Goal: Task Accomplishment & Management: Manage account settings

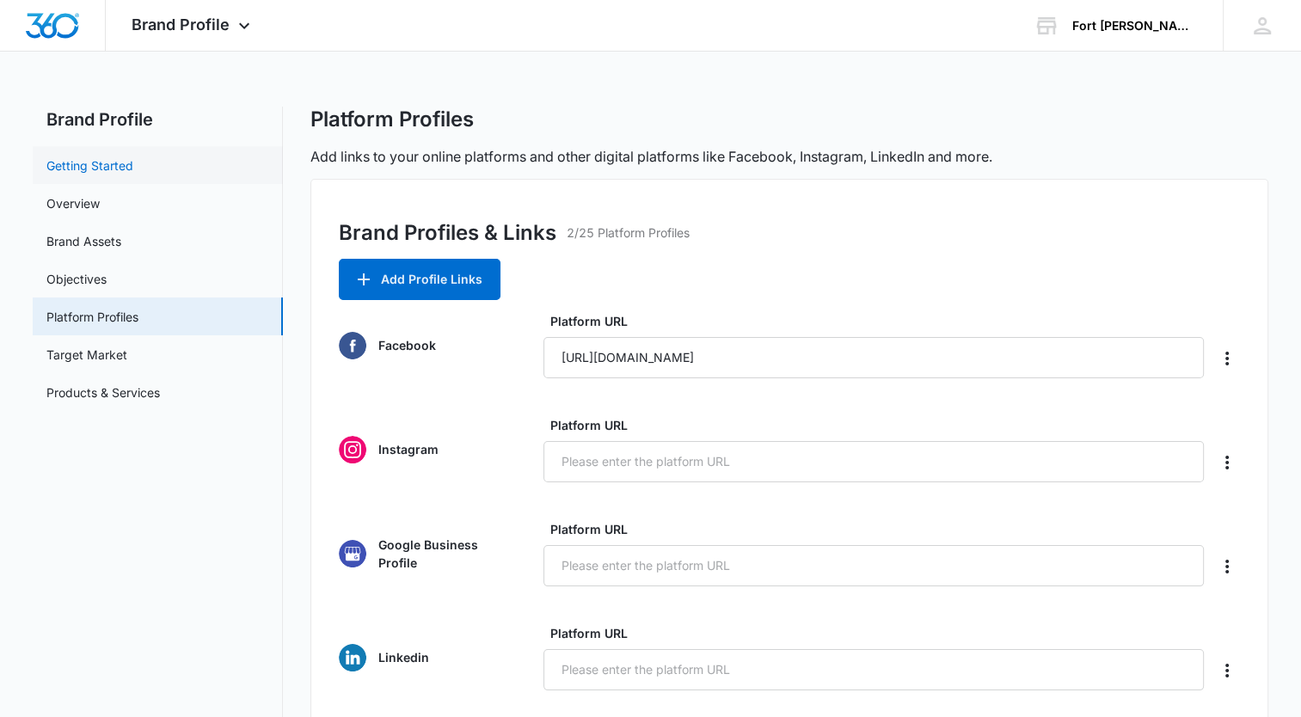
click at [106, 160] on link "Getting Started" at bounding box center [89, 166] width 87 height 18
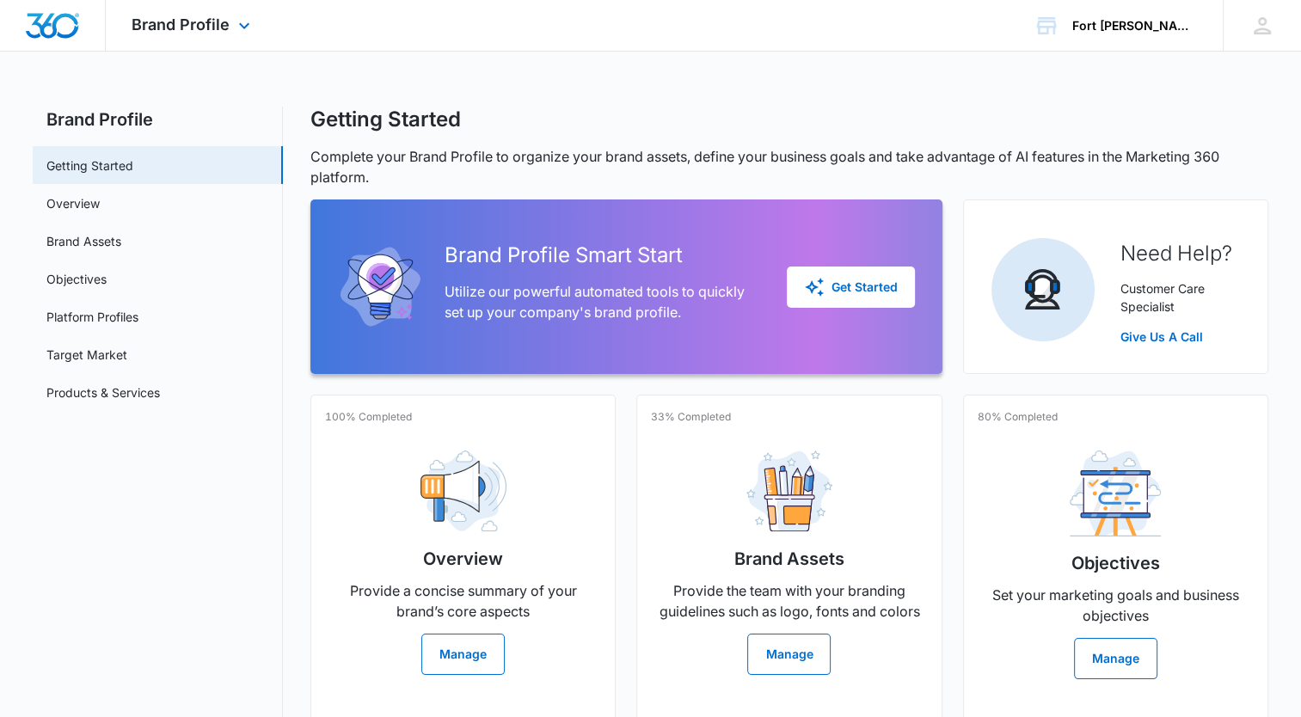
click at [68, 16] on img "Dashboard" at bounding box center [52, 26] width 55 height 26
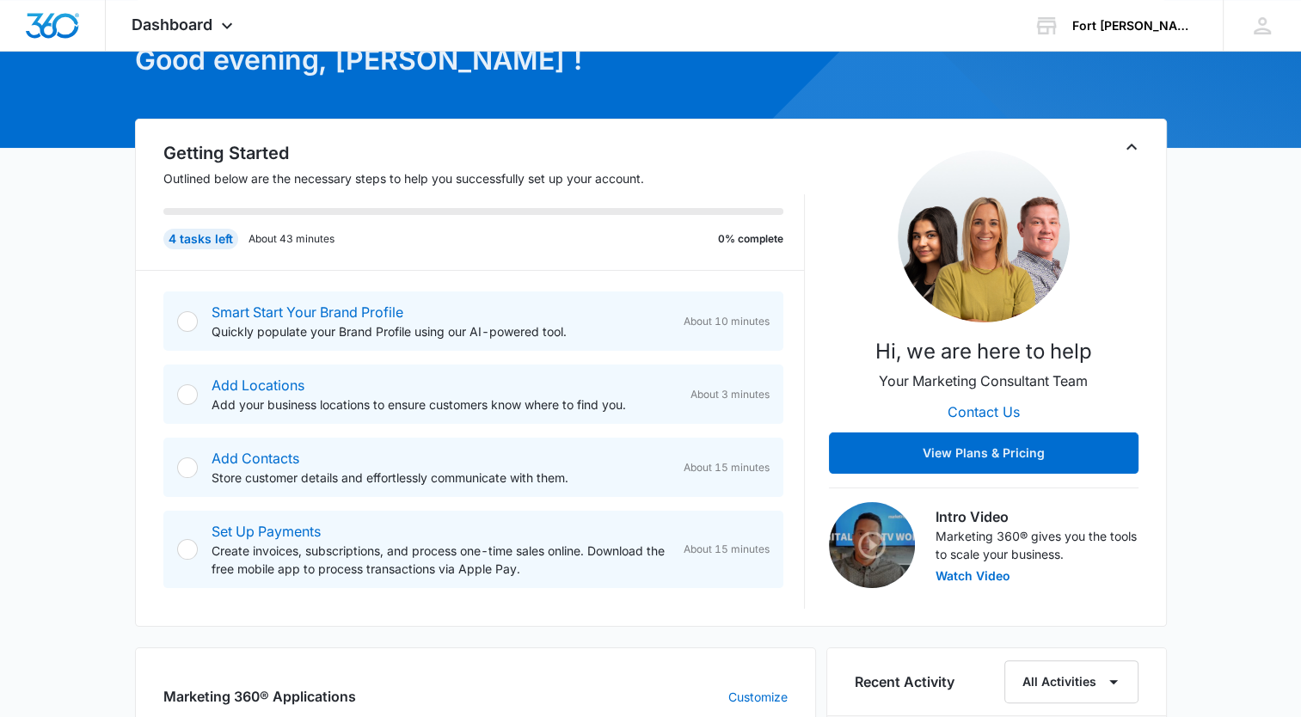
scroll to position [172, 0]
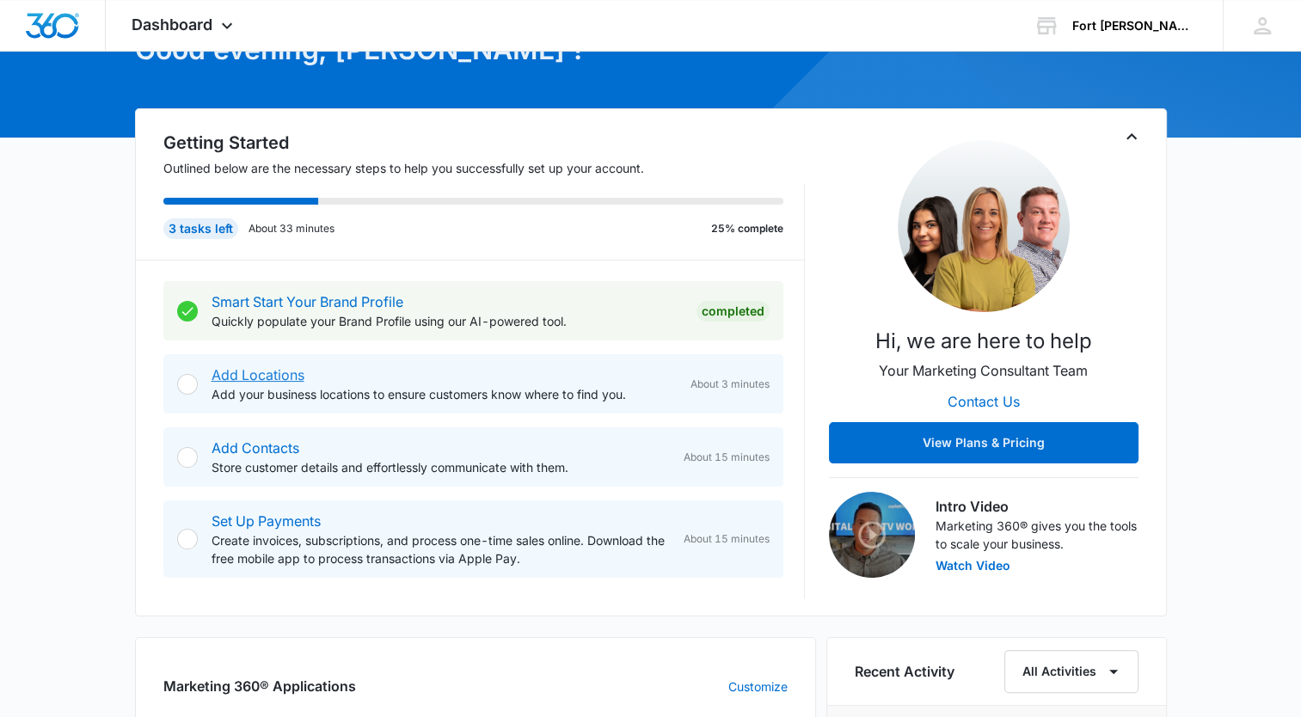
click at [275, 373] on link "Add Locations" at bounding box center [258, 374] width 93 height 17
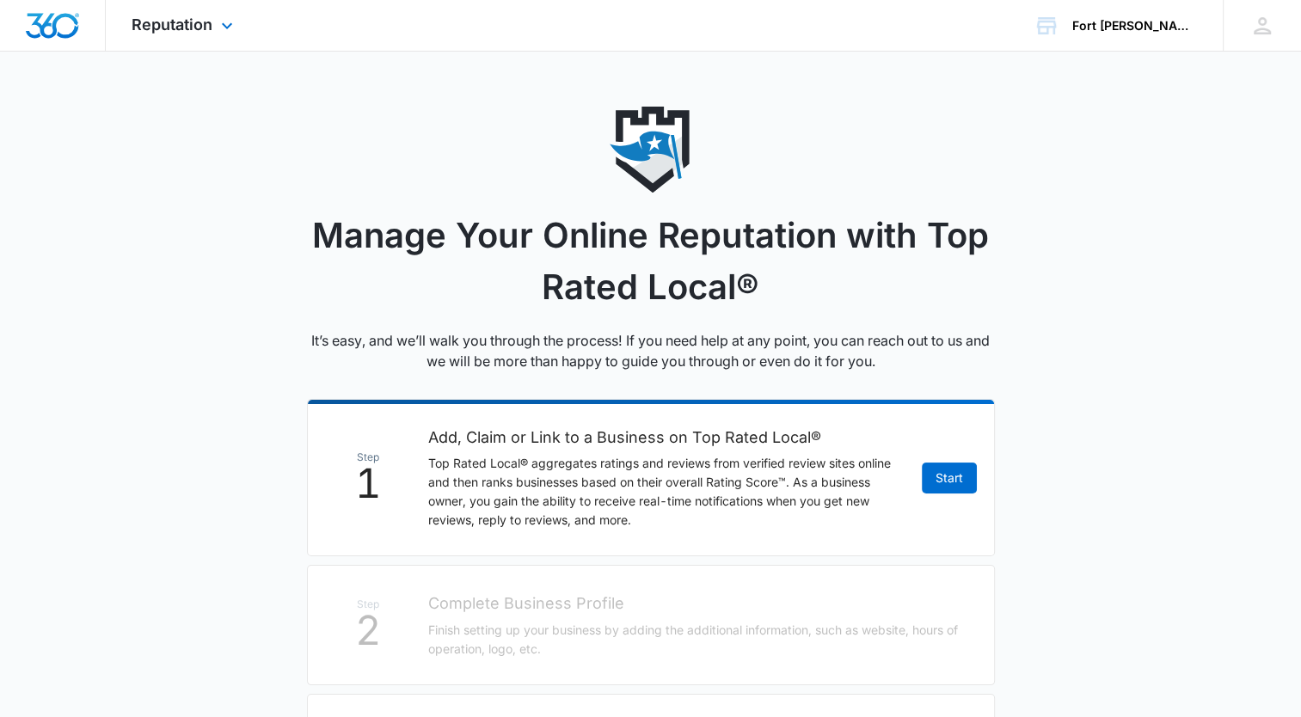
click at [69, 28] on img "Dashboard" at bounding box center [52, 26] width 55 height 26
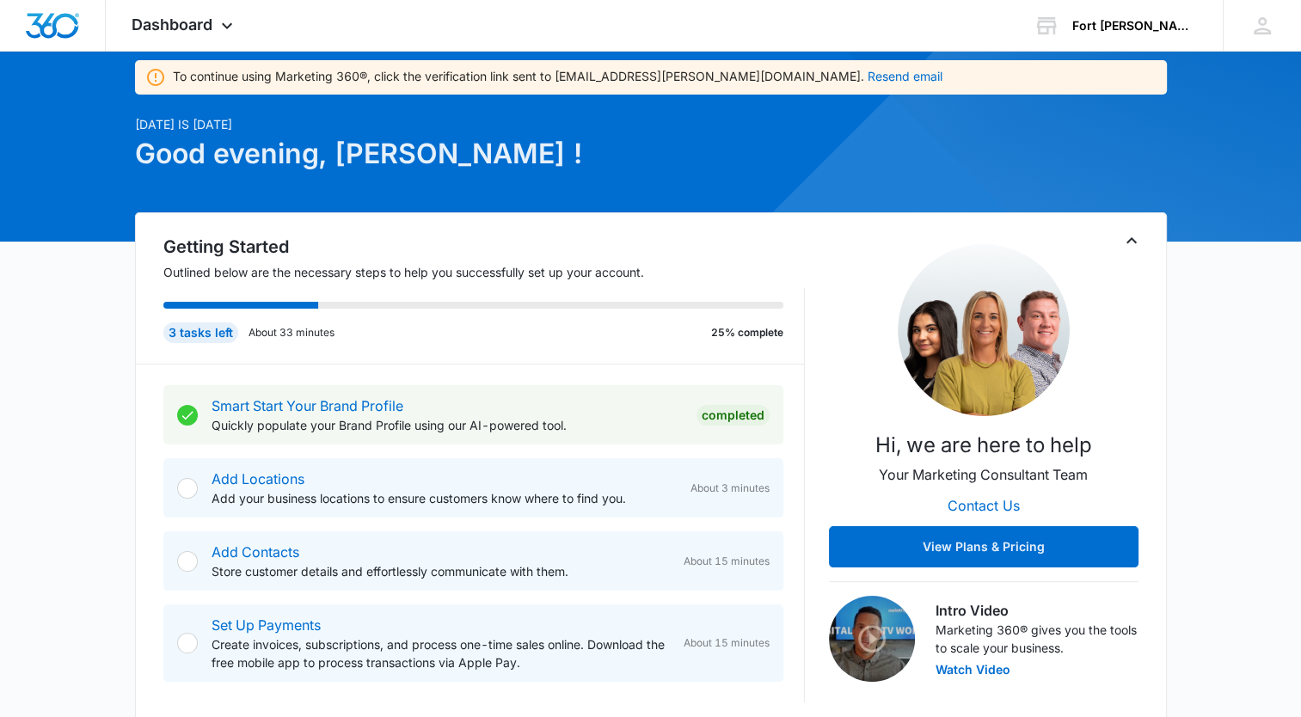
scroll to position [172, 0]
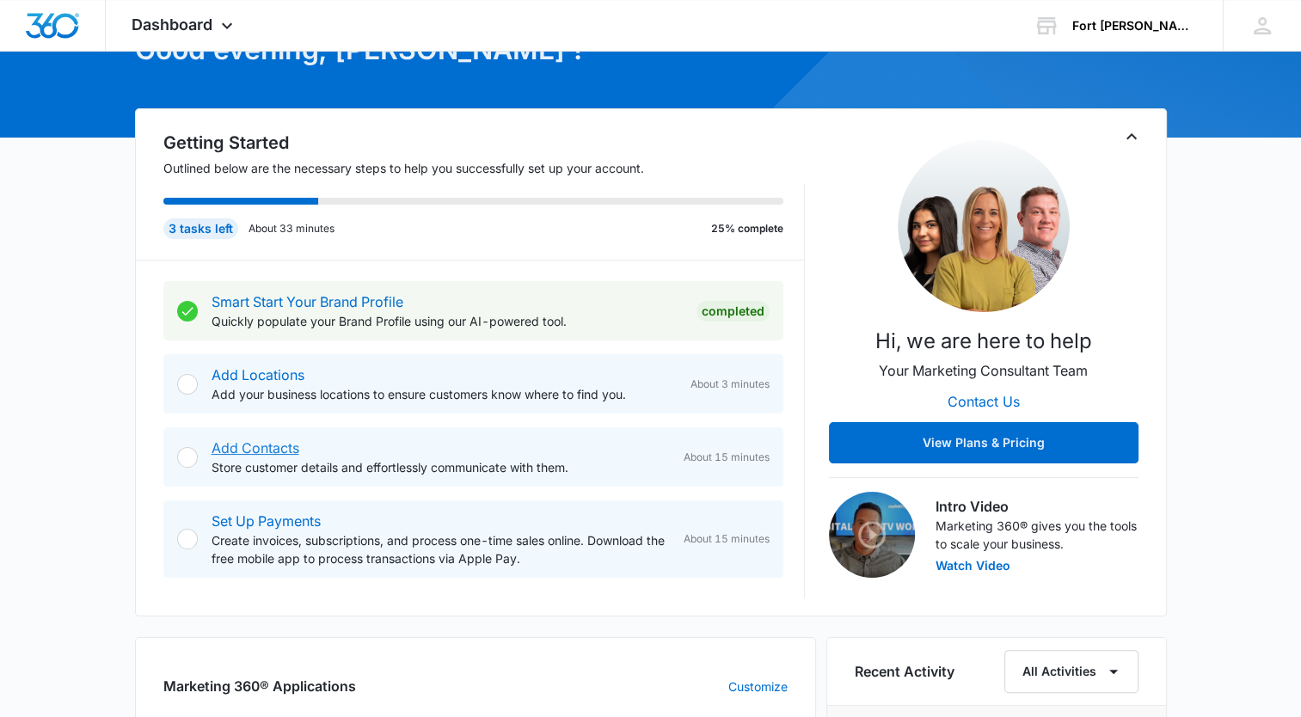
click at [268, 449] on link "Add Contacts" at bounding box center [256, 448] width 88 height 17
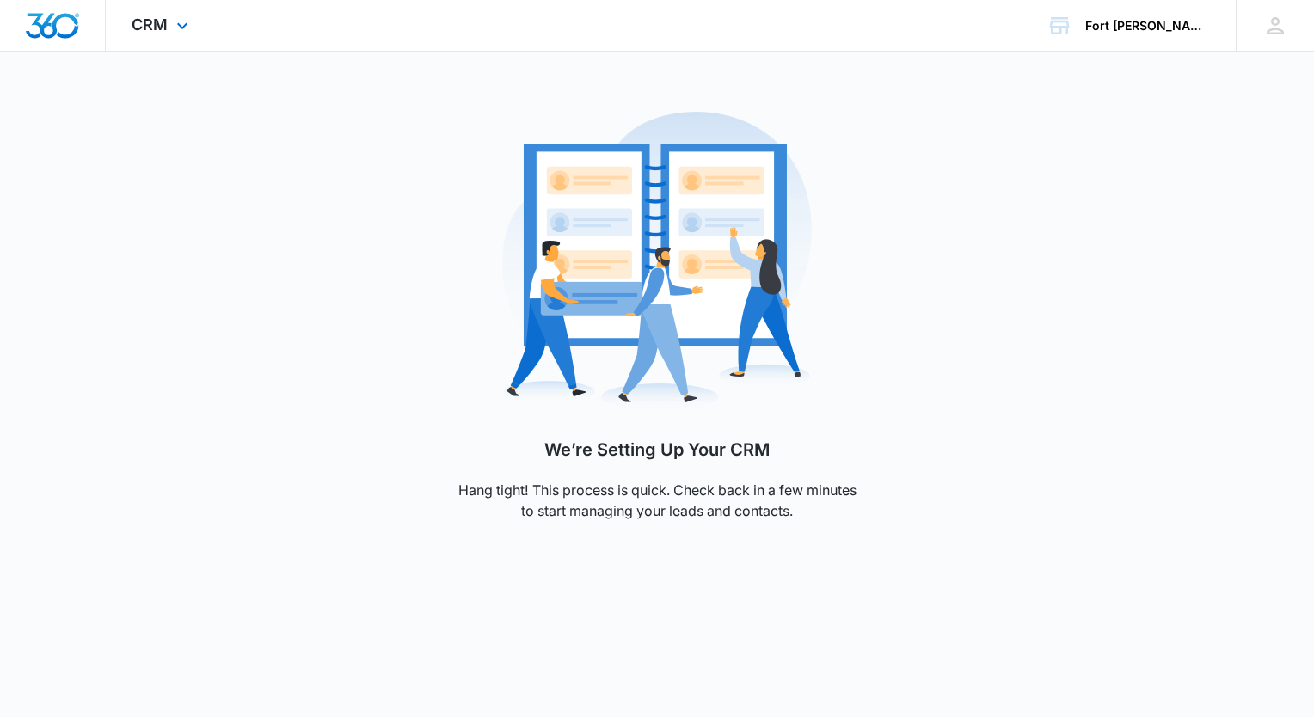
click at [43, 17] on img "Dashboard" at bounding box center [52, 26] width 55 height 26
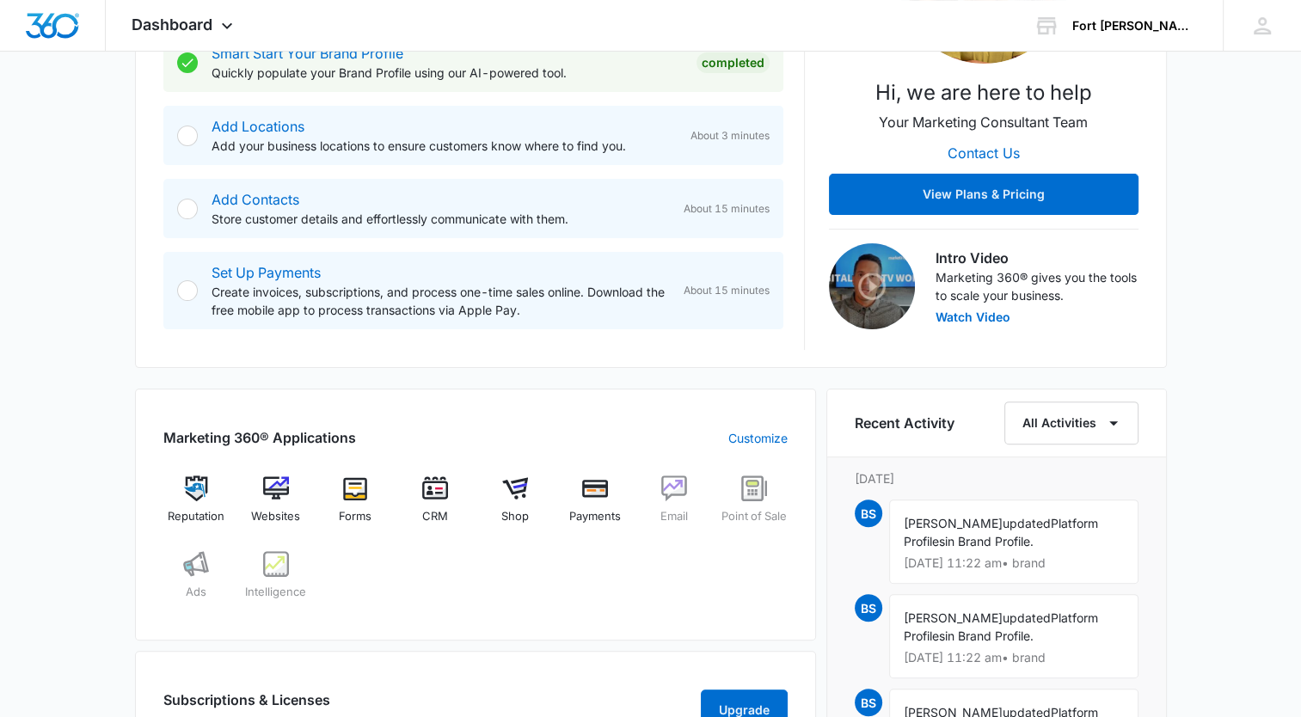
scroll to position [430, 0]
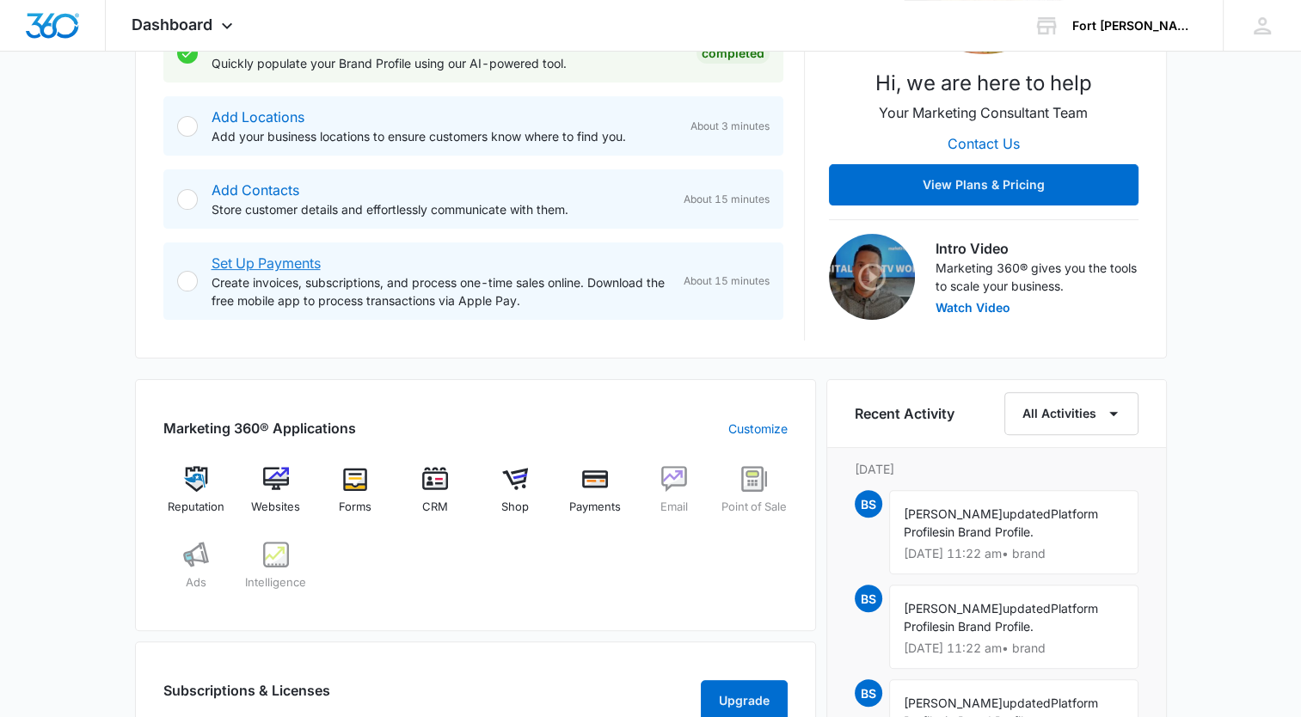
click at [274, 260] on link "Set Up Payments" at bounding box center [266, 263] width 109 height 17
